Goal: Information Seeking & Learning: Understand process/instructions

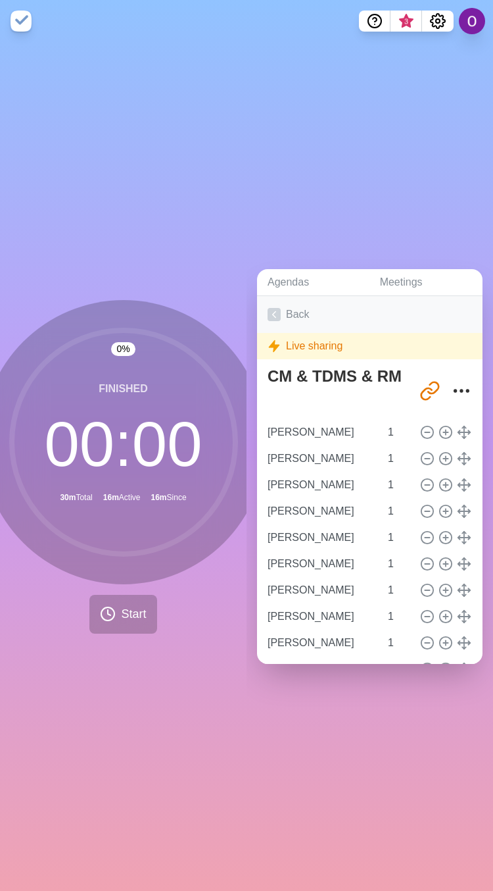
click at [276, 308] on icon at bounding box center [274, 314] width 13 height 13
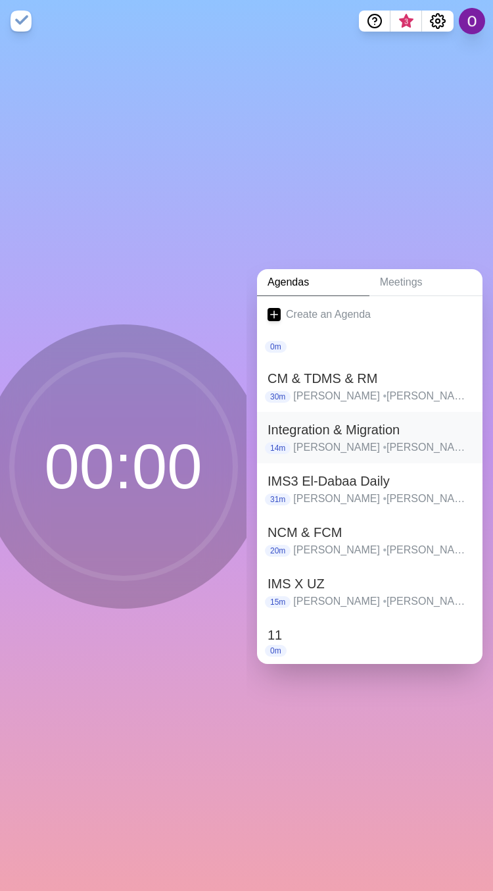
click at [297, 425] on h2 "Integration & Migration" at bounding box center [370, 430] width 205 height 20
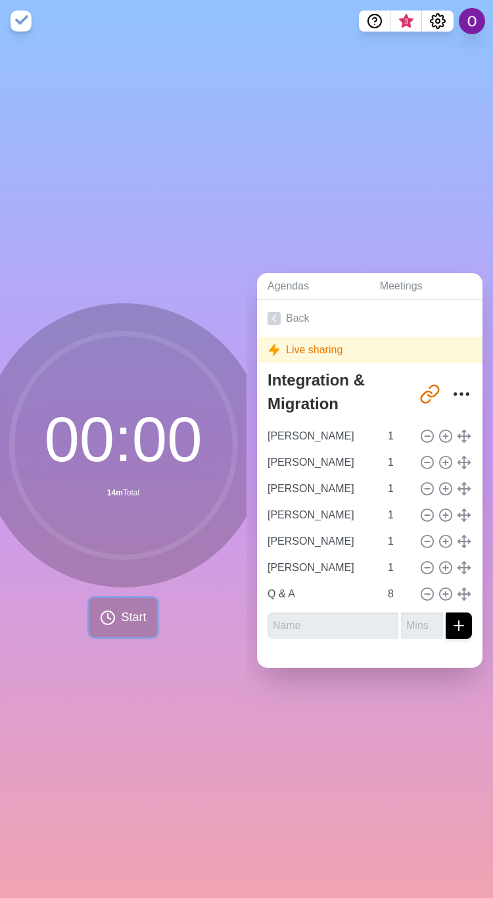
click at [122, 608] on span "Start" at bounding box center [133, 617] width 25 height 18
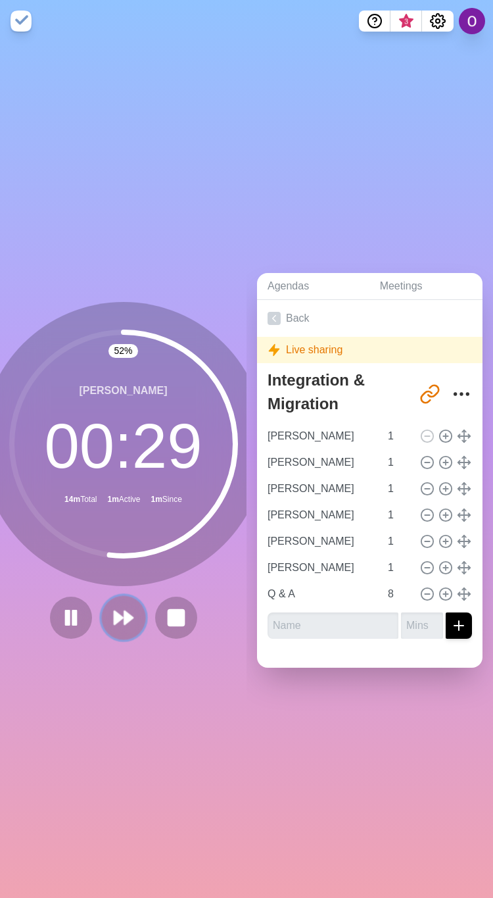
click at [124, 612] on polygon at bounding box center [128, 617] width 9 height 13
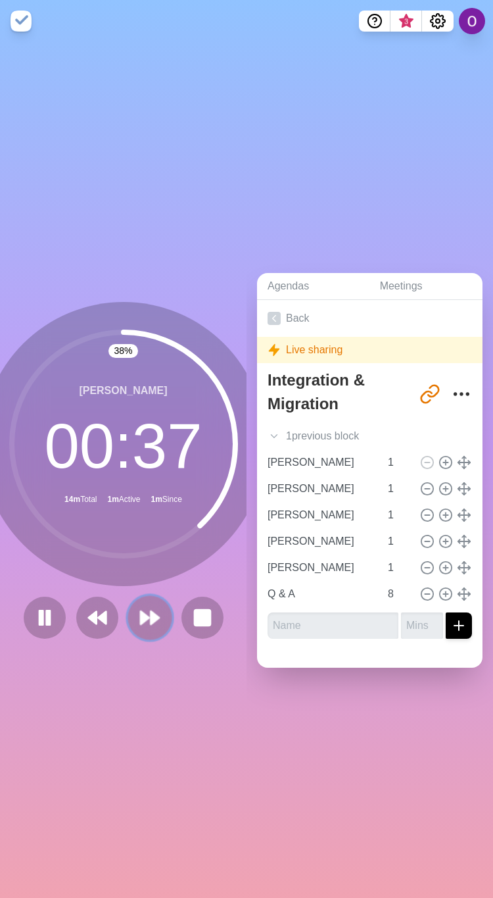
click at [142, 614] on icon at bounding box center [150, 617] width 22 height 22
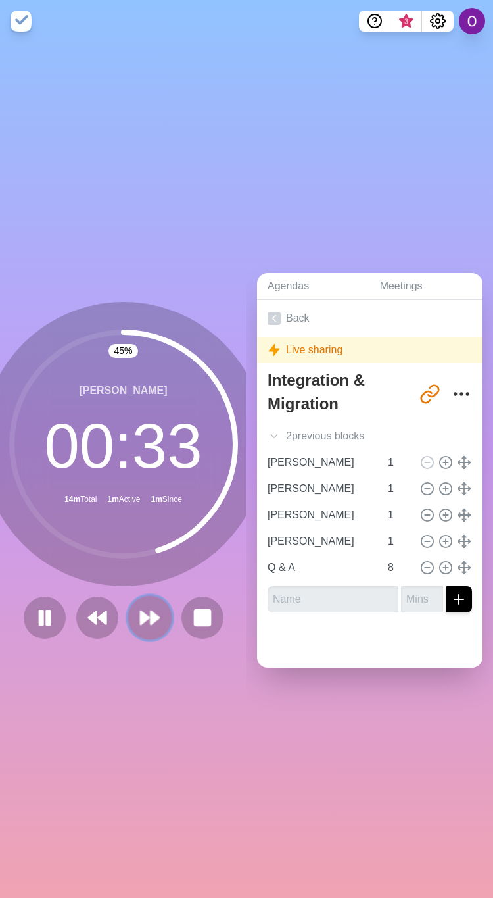
click at [141, 616] on polygon at bounding box center [145, 617] width 9 height 13
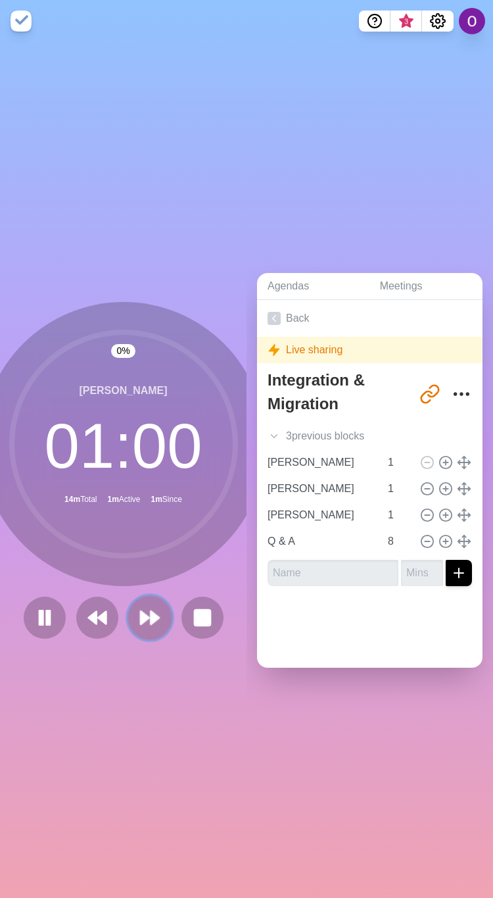
click at [141, 616] on polygon at bounding box center [145, 617] width 9 height 13
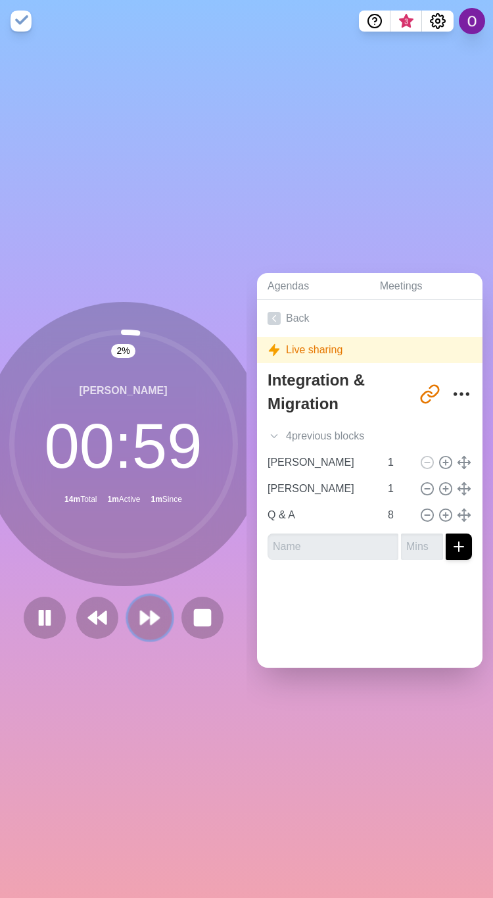
click at [141, 616] on polygon at bounding box center [145, 617] width 9 height 13
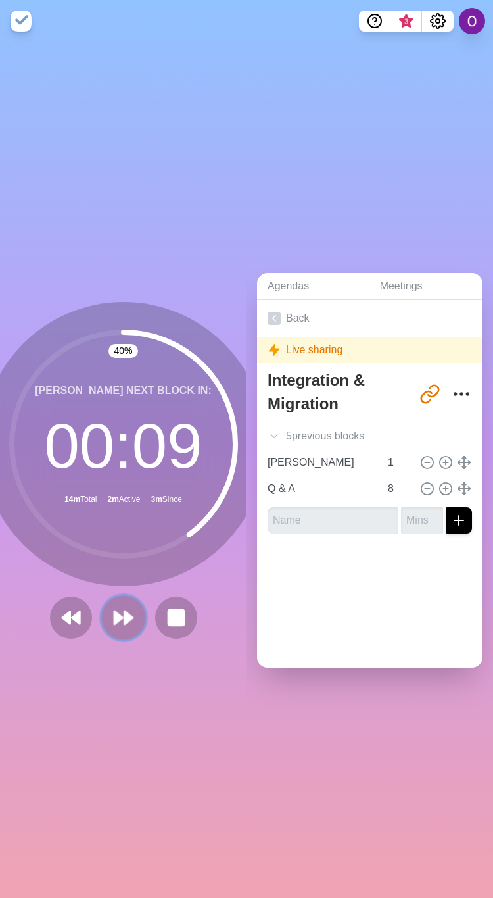
click at [124, 616] on polygon at bounding box center [128, 617] width 9 height 13
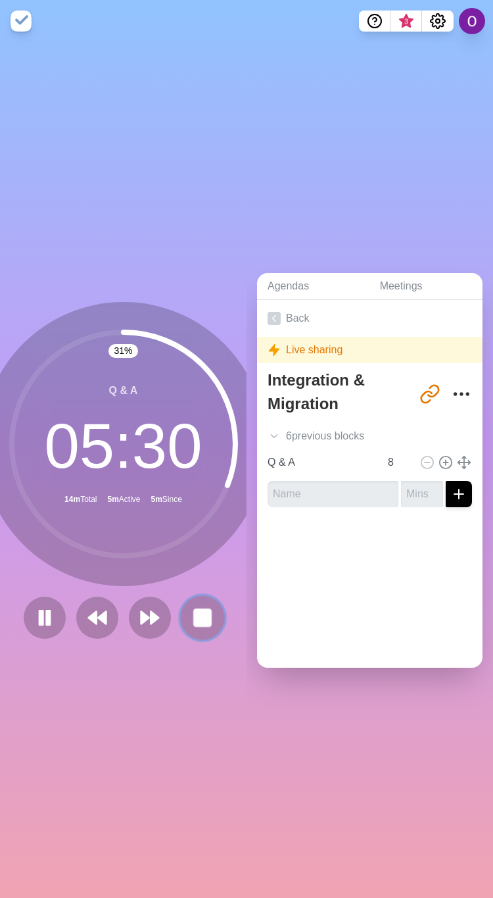
click at [194, 614] on rect at bounding box center [202, 617] width 16 height 16
